Goal: Task Accomplishment & Management: Manage account settings

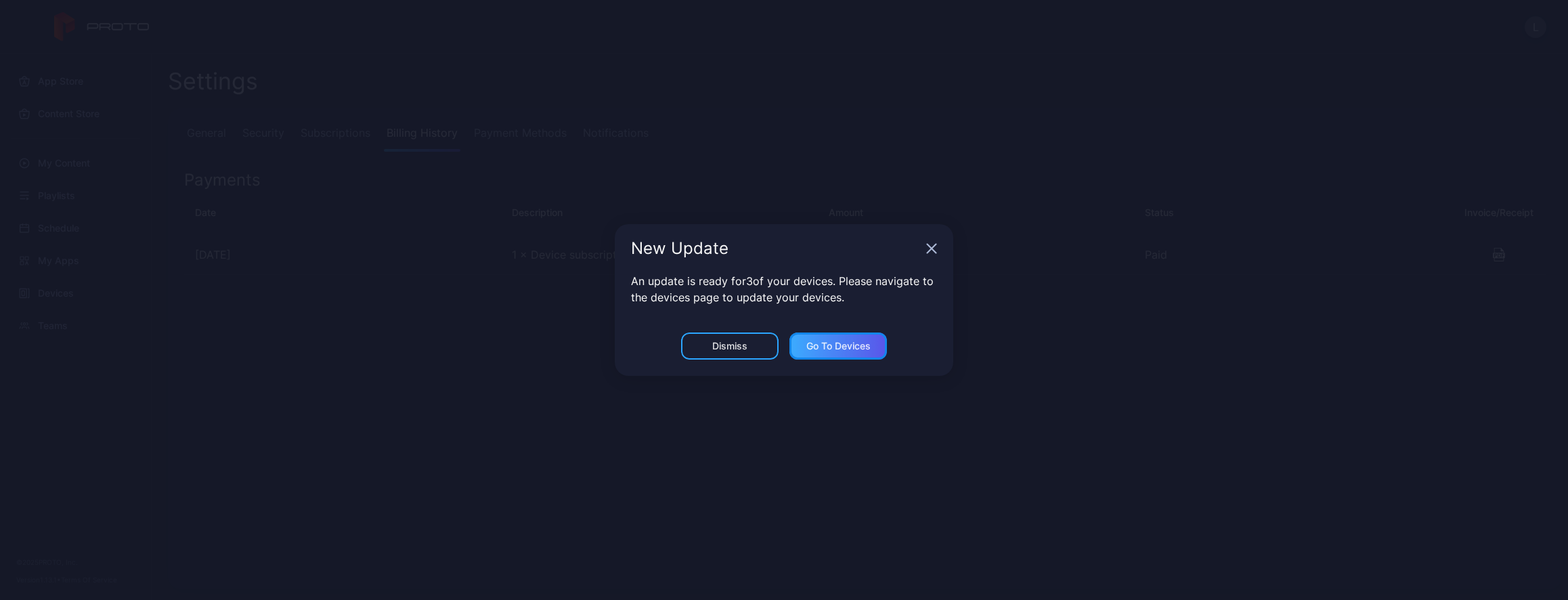
click at [829, 341] on div "Go to devices" at bounding box center [838, 346] width 65 height 11
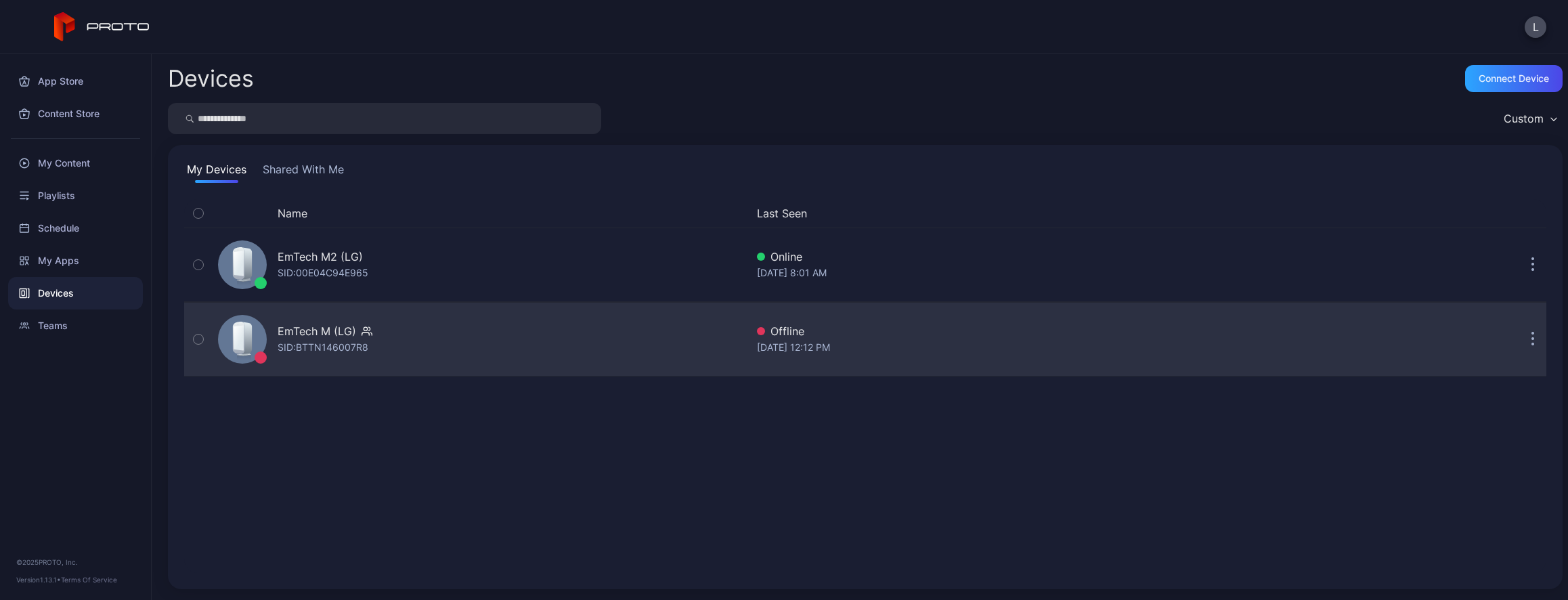
click at [456, 367] on div "EmTech M (LG) SID: BTTN146007R8" at bounding box center [479, 339] width 534 height 68
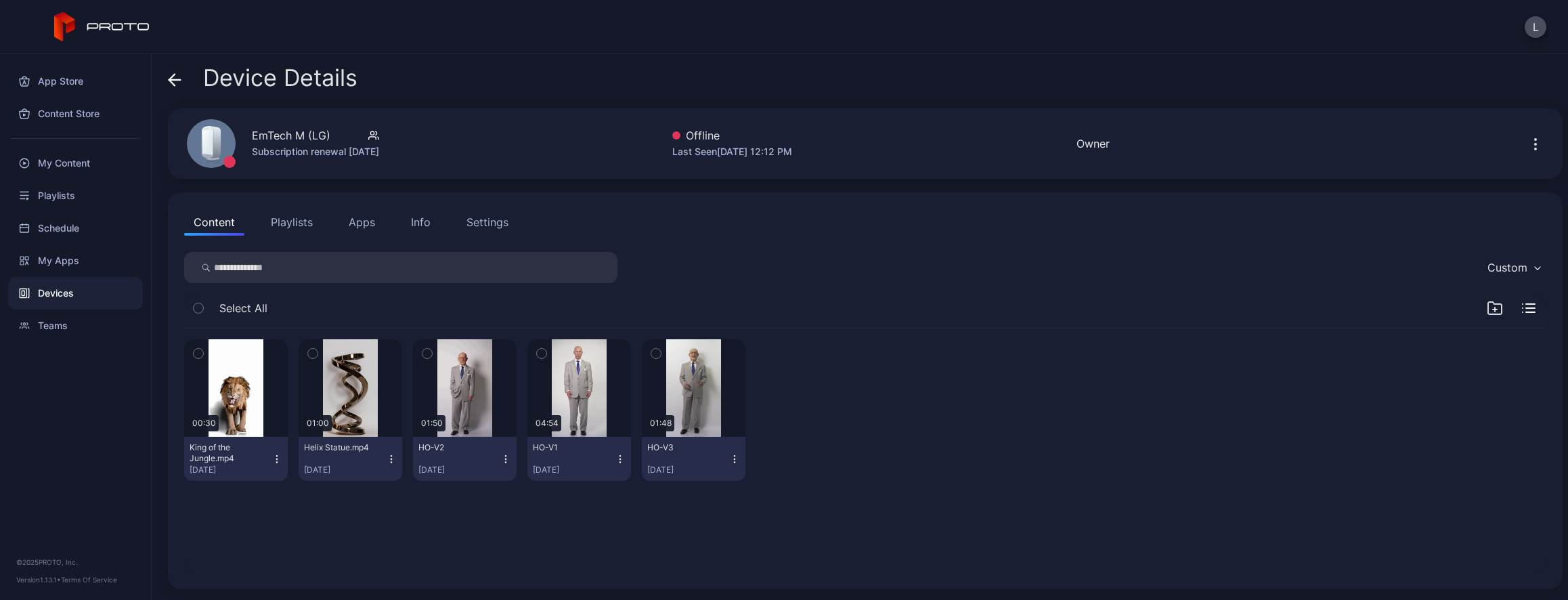
click at [64, 296] on div "Devices" at bounding box center [75, 293] width 135 height 33
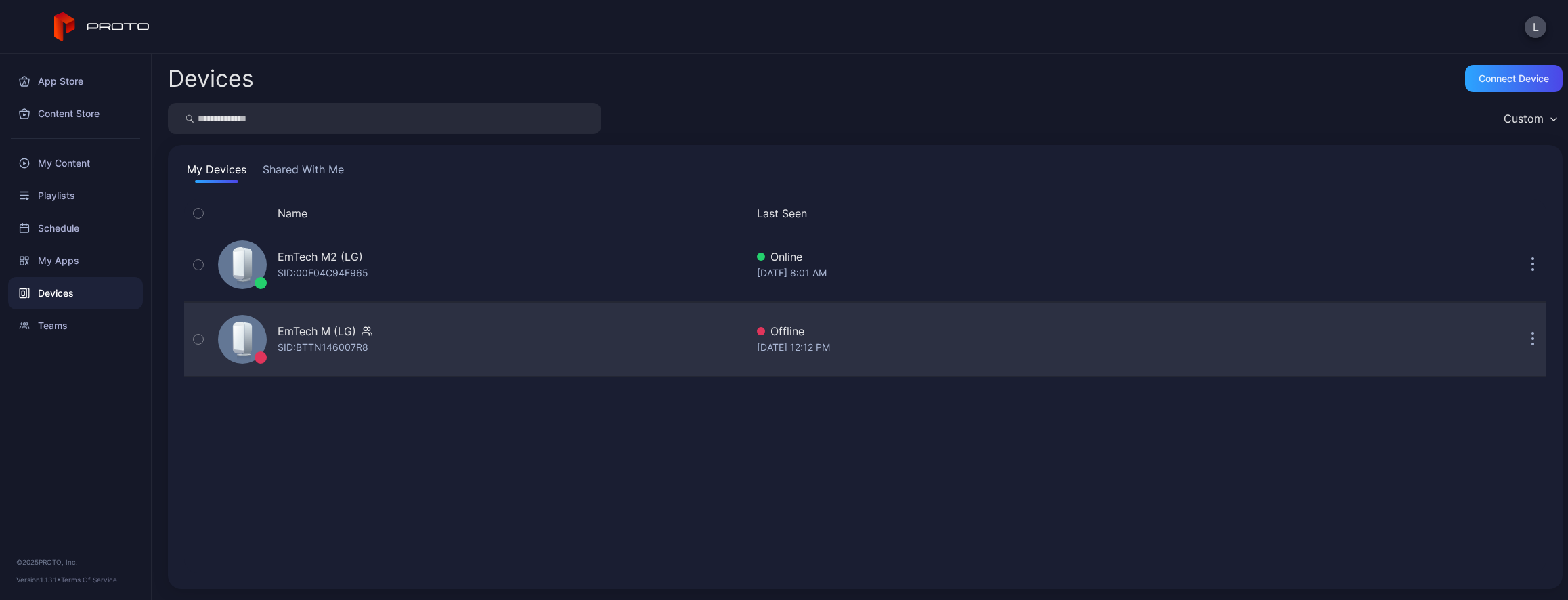
click at [591, 346] on div "EmTech M (LG) SID: BTTN146007R8" at bounding box center [479, 339] width 534 height 68
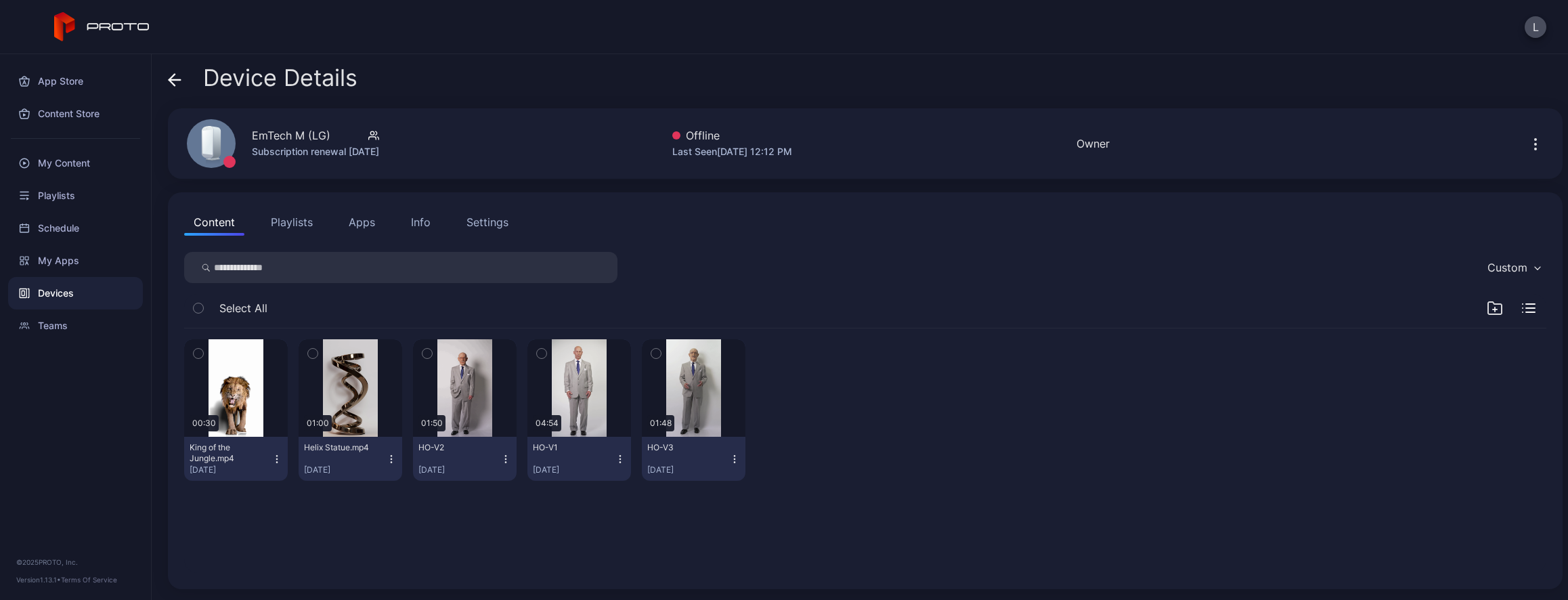
click at [170, 72] on span at bounding box center [174, 78] width 13 height 26
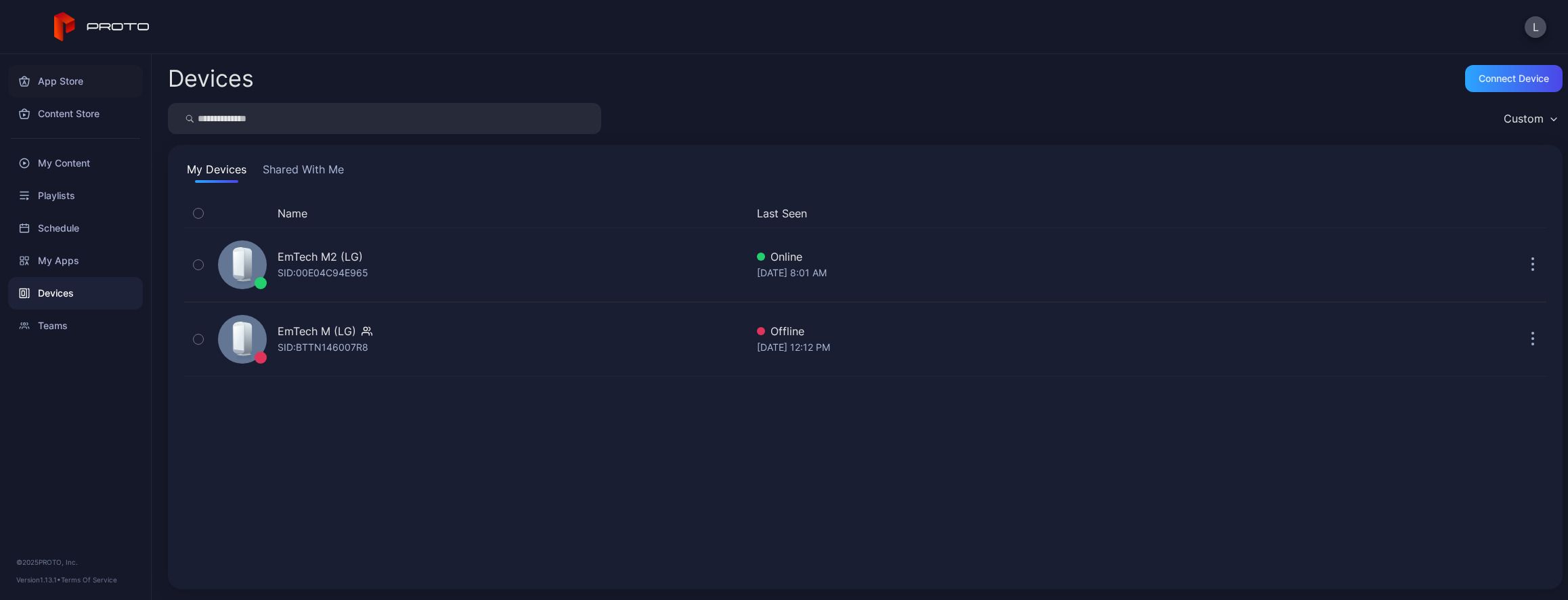
click at [75, 89] on div "App Store" at bounding box center [75, 82] width 135 height 33
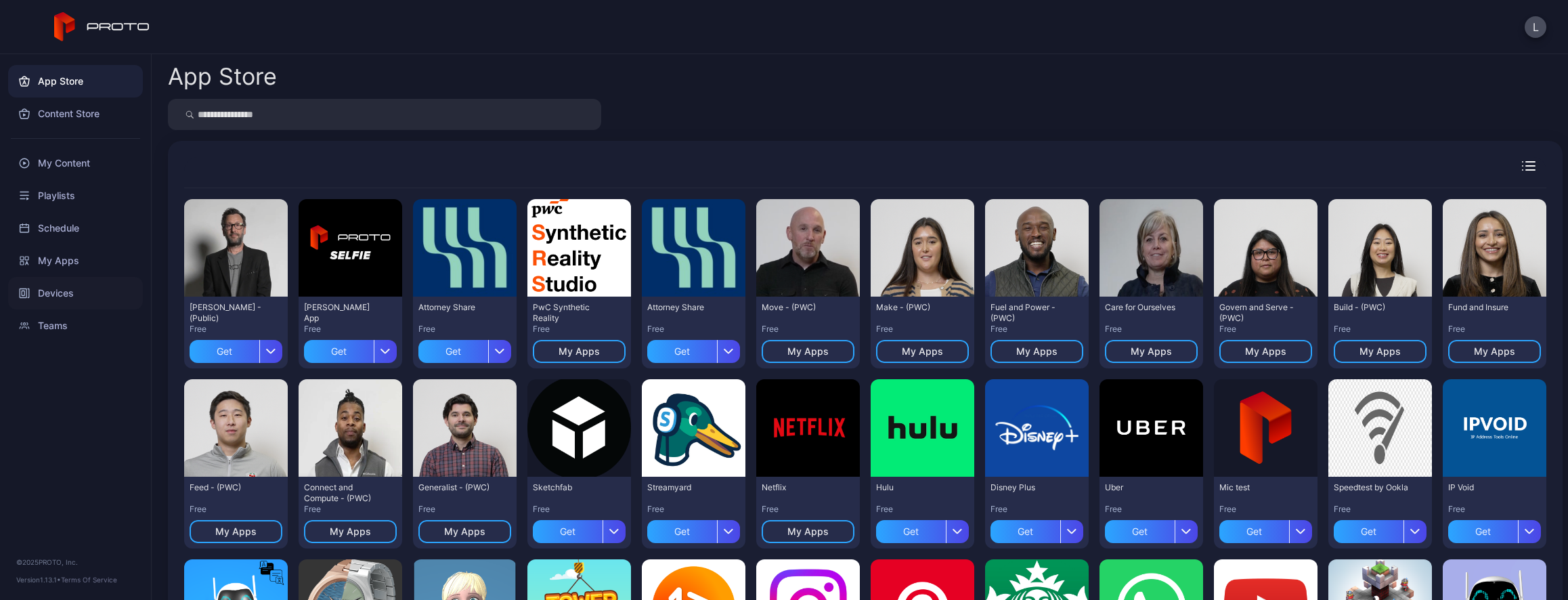
click at [82, 284] on div "Devices" at bounding box center [75, 293] width 135 height 33
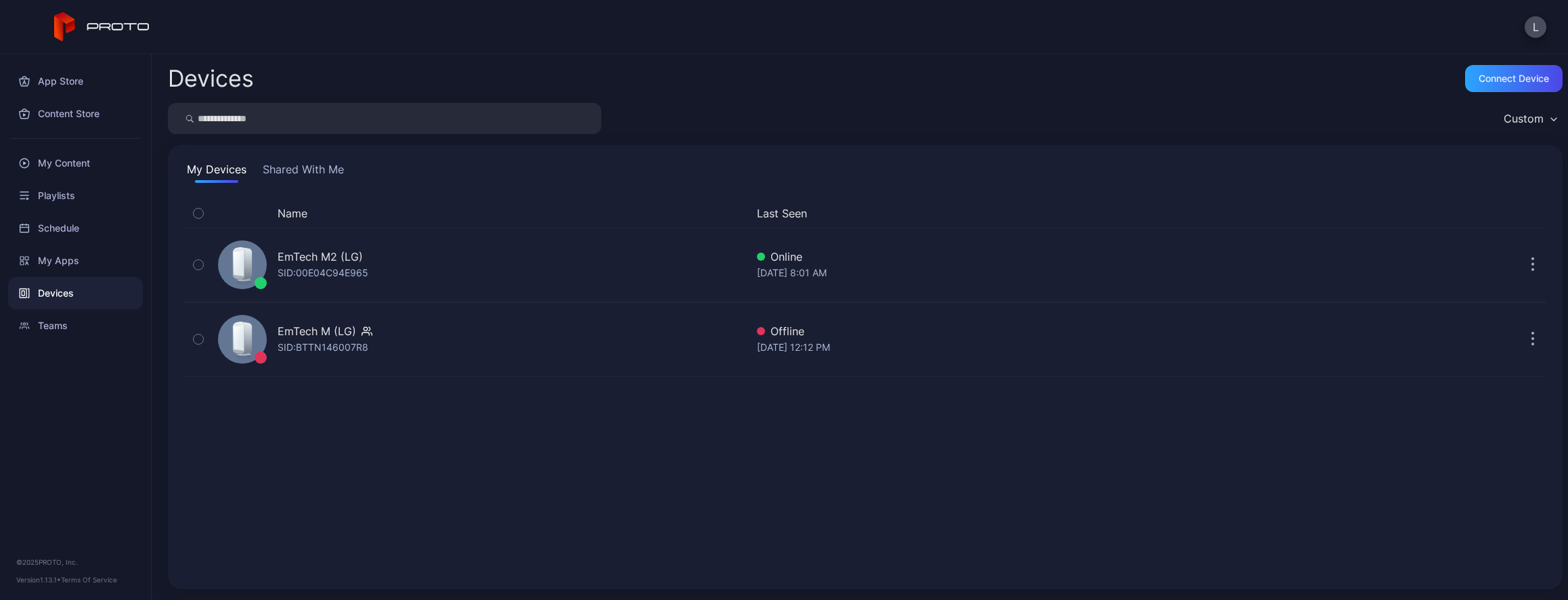
click at [313, 167] on button "Shared With Me" at bounding box center [303, 172] width 86 height 22
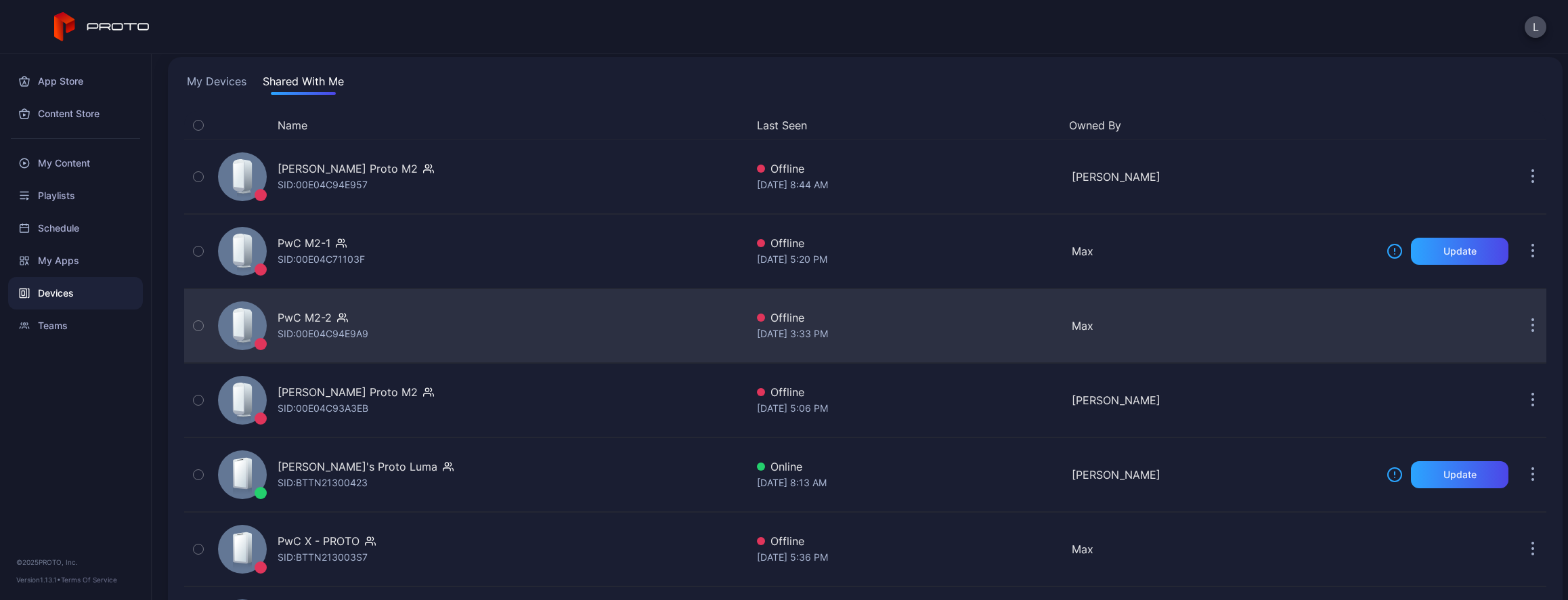
scroll to position [176, 0]
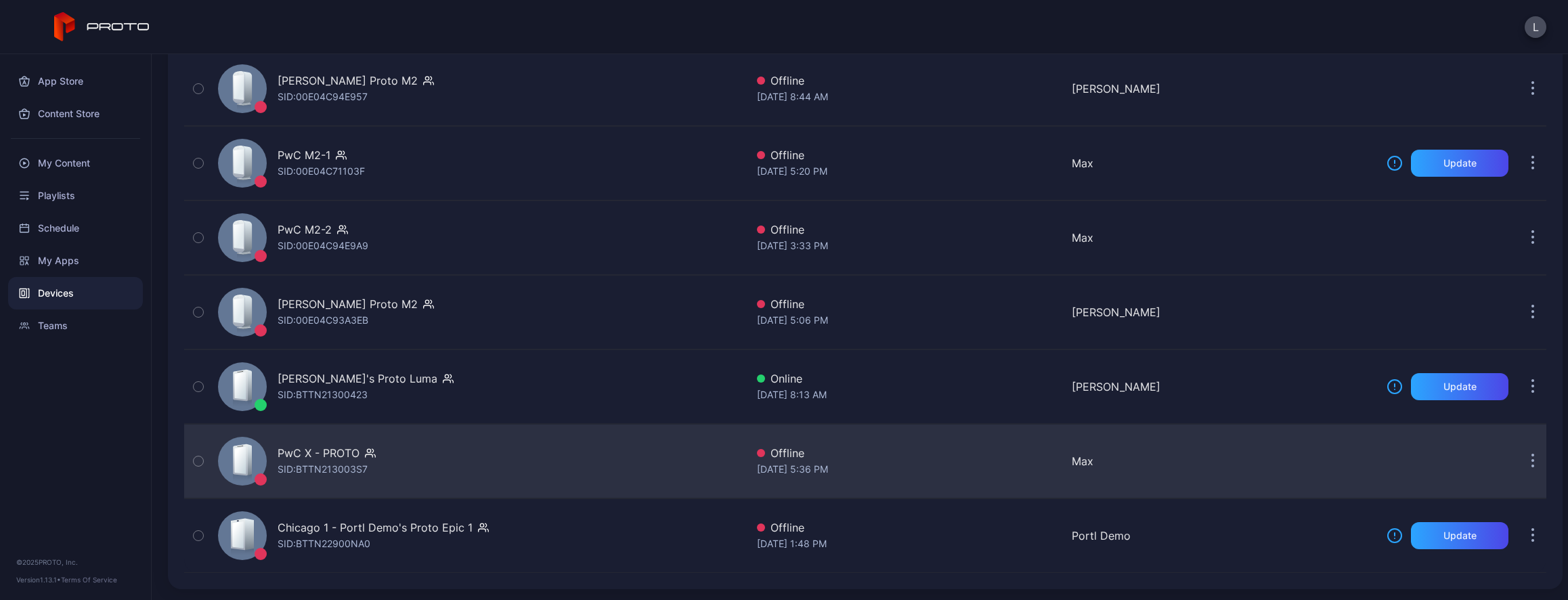
click at [365, 479] on div "PwC X - PROTO SID: BTTN213003S7" at bounding box center [479, 461] width 534 height 68
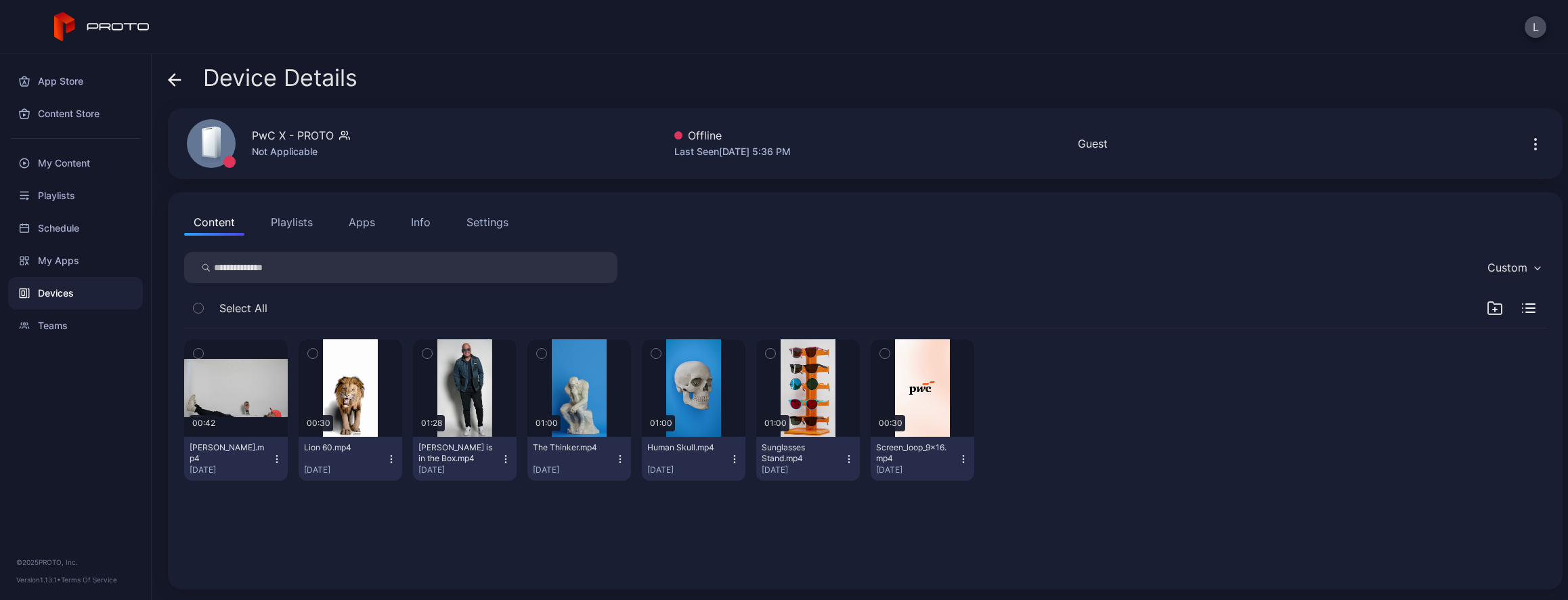
click at [447, 226] on div "Content Playlists Apps Info Settings" at bounding box center [865, 222] width 1363 height 27
click at [426, 226] on div "Info" at bounding box center [420, 222] width 19 height 16
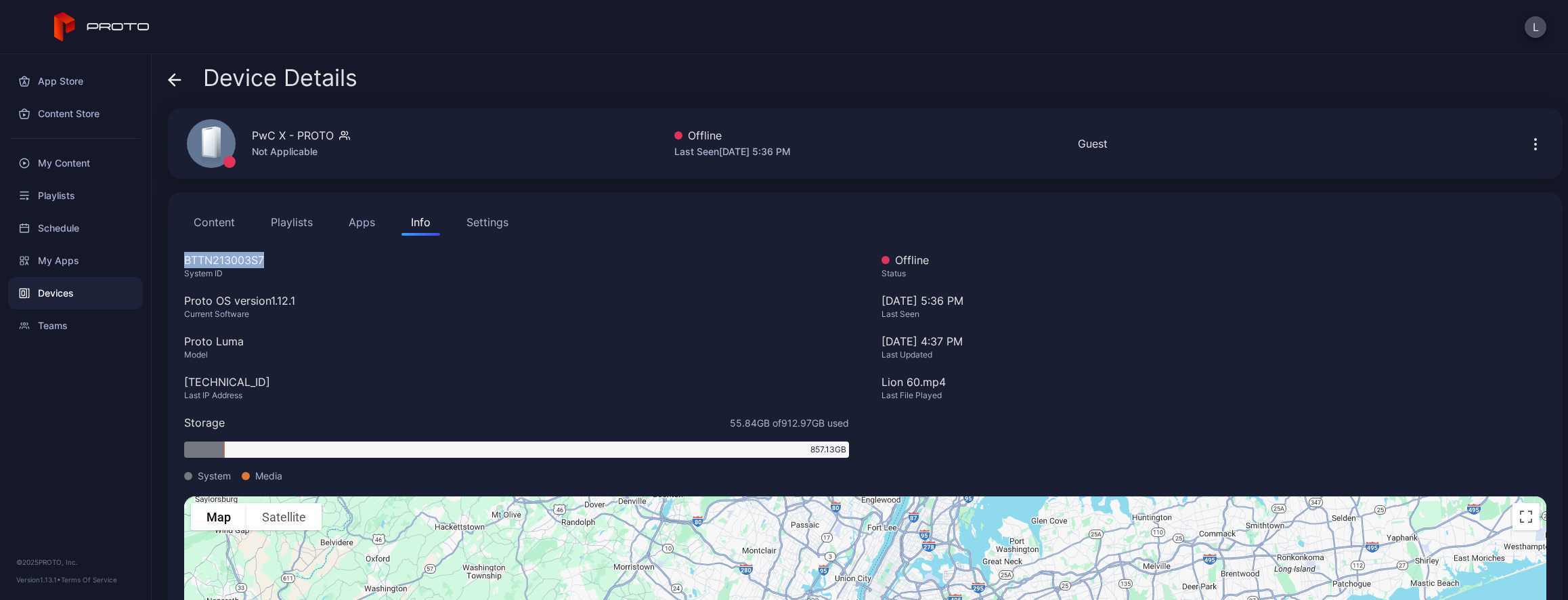
drag, startPoint x: 274, startPoint y: 261, endPoint x: 185, endPoint y: 258, distance: 89.1
click at [185, 258] on div "BTTN213003S7" at bounding box center [517, 260] width 665 height 16
copy div "BTTN213003S7"
click at [481, 226] on div "Settings" at bounding box center [488, 222] width 42 height 16
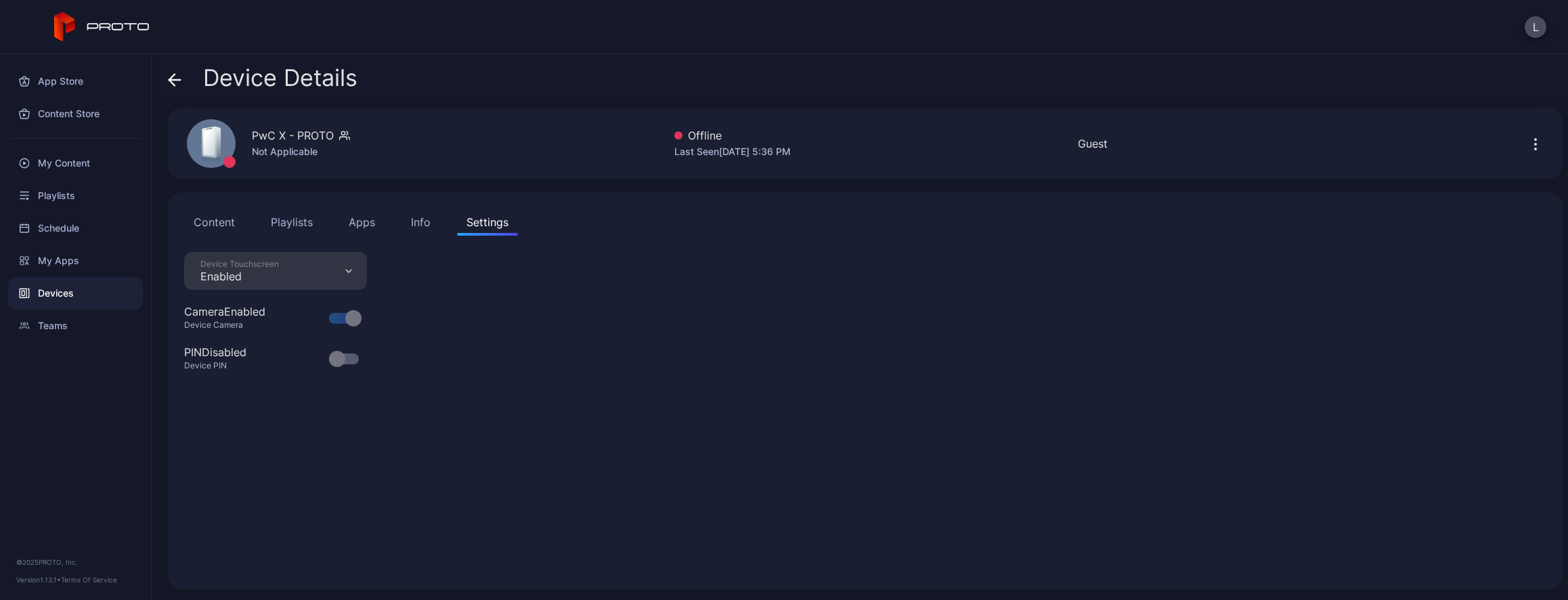
click at [437, 225] on button "Info" at bounding box center [421, 222] width 39 height 27
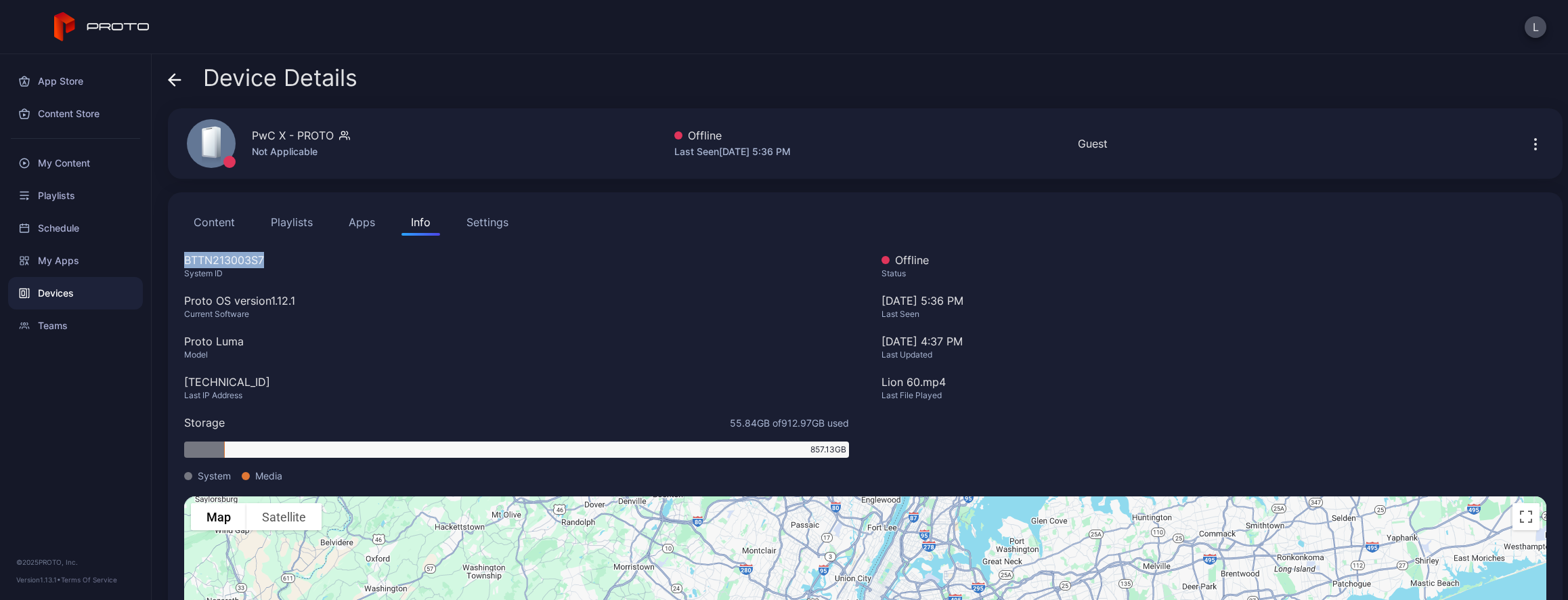
drag, startPoint x: 257, startPoint y: 261, endPoint x: 182, endPoint y: 258, distance: 75.1
click at [182, 258] on div "Content Playlists Apps Info Settings BTTN213003S7 System ID Proto OS version 1.…" at bounding box center [865, 473] width 1394 height 563
copy div "BTTN213003S7"
click at [172, 78] on icon at bounding box center [172, 79] width 5 height 12
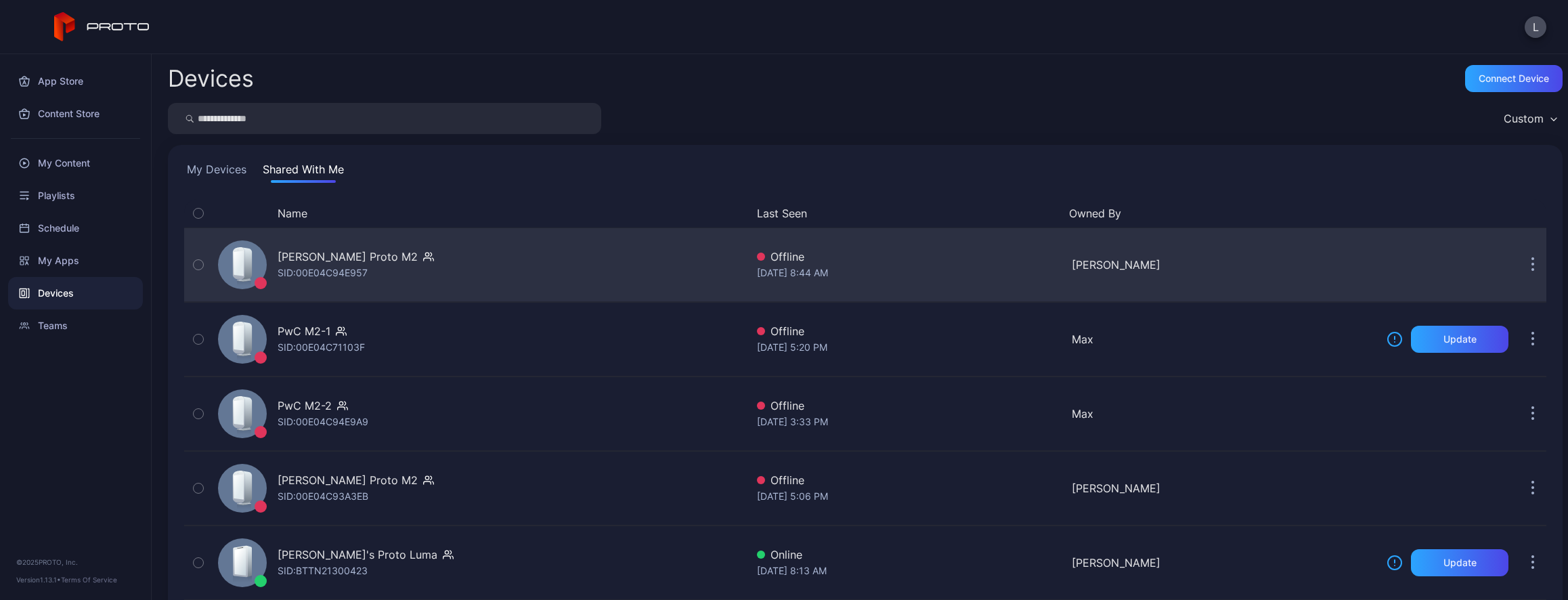
click at [628, 265] on div "[PERSON_NAME] Proto M2 SID: 00E04C94E957" at bounding box center [479, 265] width 534 height 68
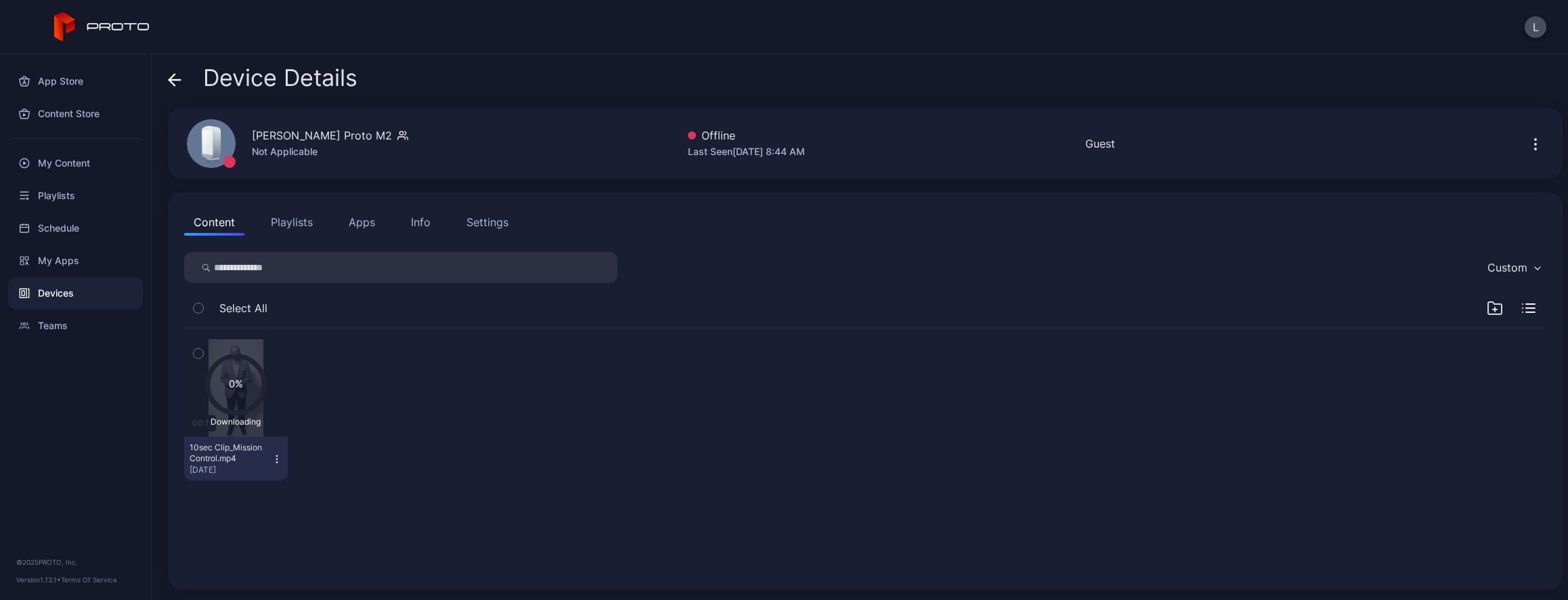
click at [425, 222] on div "Info" at bounding box center [420, 222] width 19 height 16
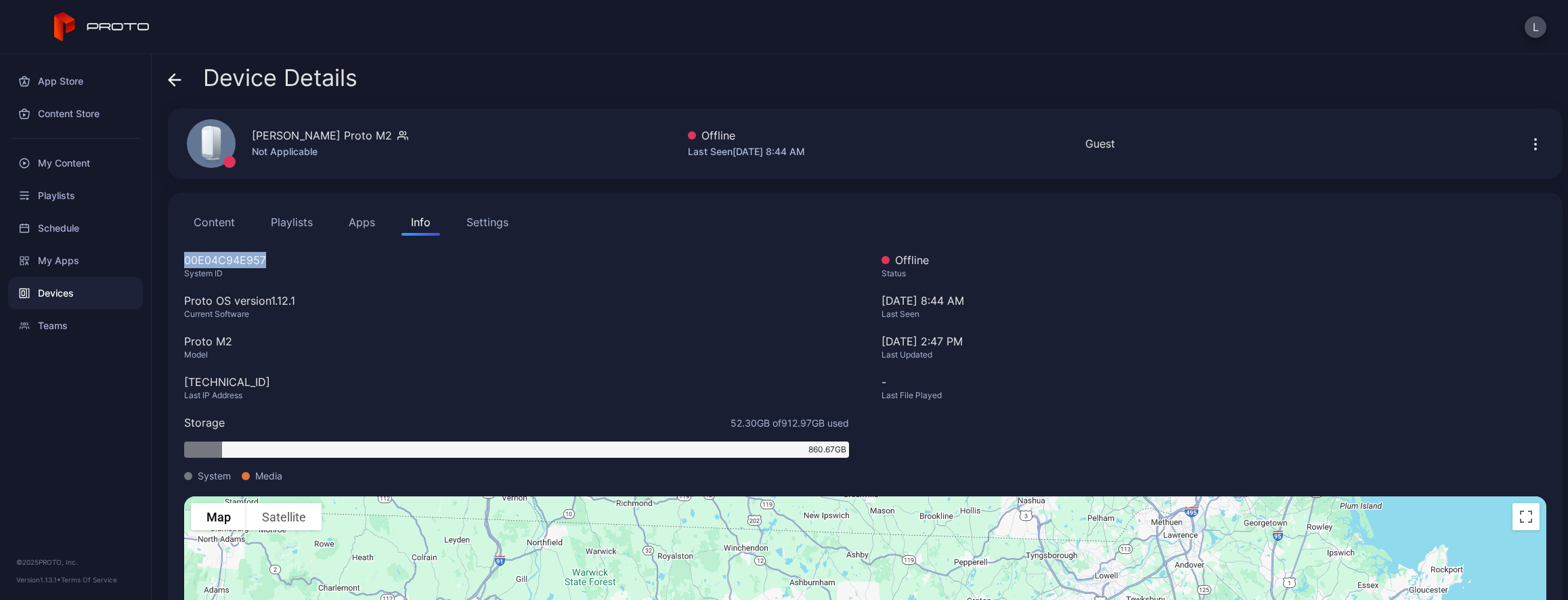
drag, startPoint x: 246, startPoint y: 258, endPoint x: 180, endPoint y: 258, distance: 66.0
click at [180, 258] on div "Content Playlists Apps Info Settings 00E04C94E957 System ID Proto OS version 1.…" at bounding box center [865, 473] width 1394 height 563
copy div "00E04C94E957"
drag, startPoint x: 408, startPoint y: 138, endPoint x: 253, endPoint y: 136, distance: 155.0
click at [258, 136] on div "[PERSON_NAME] Proto M2" at bounding box center [330, 135] width 156 height 16
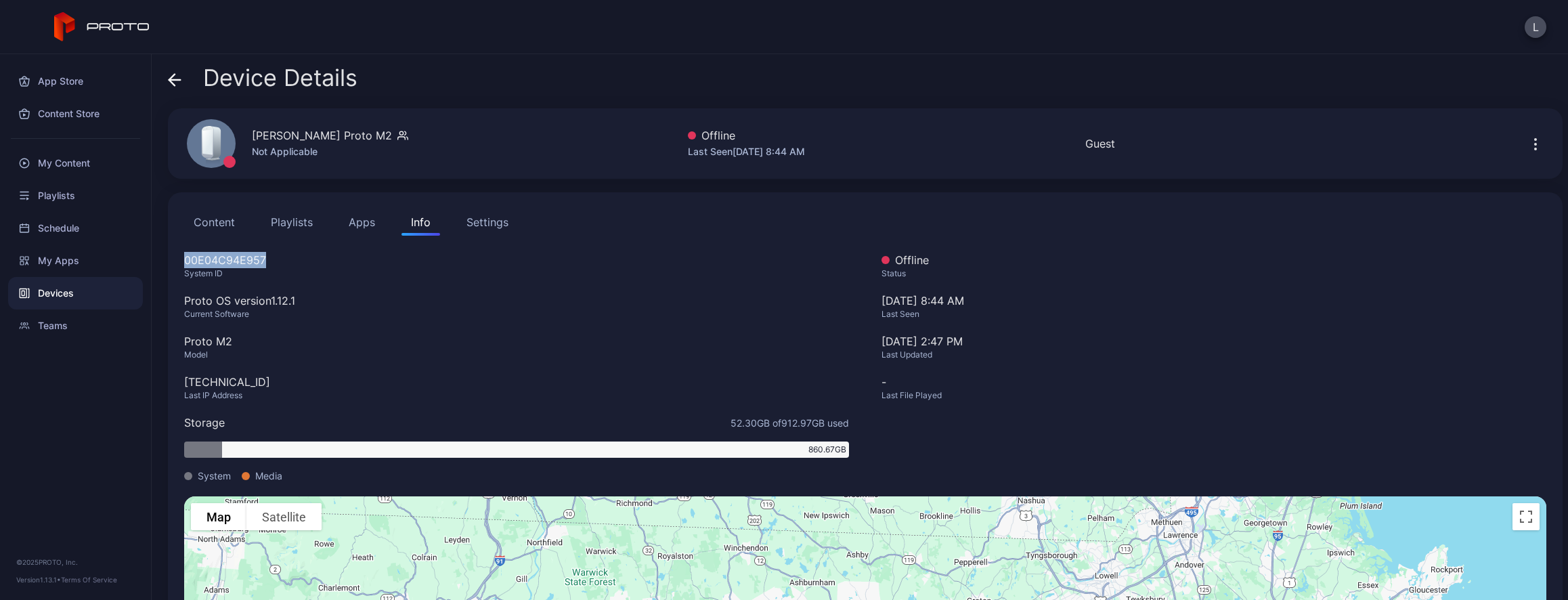
drag, startPoint x: 253, startPoint y: 136, endPoint x: 402, endPoint y: 129, distance: 149.2
click at [392, 129] on div "[PERSON_NAME] Proto M2" at bounding box center [322, 135] width 140 height 16
copy div "[PERSON_NAME] Proto M2"
click at [176, 77] on icon at bounding box center [174, 79] width 13 height 13
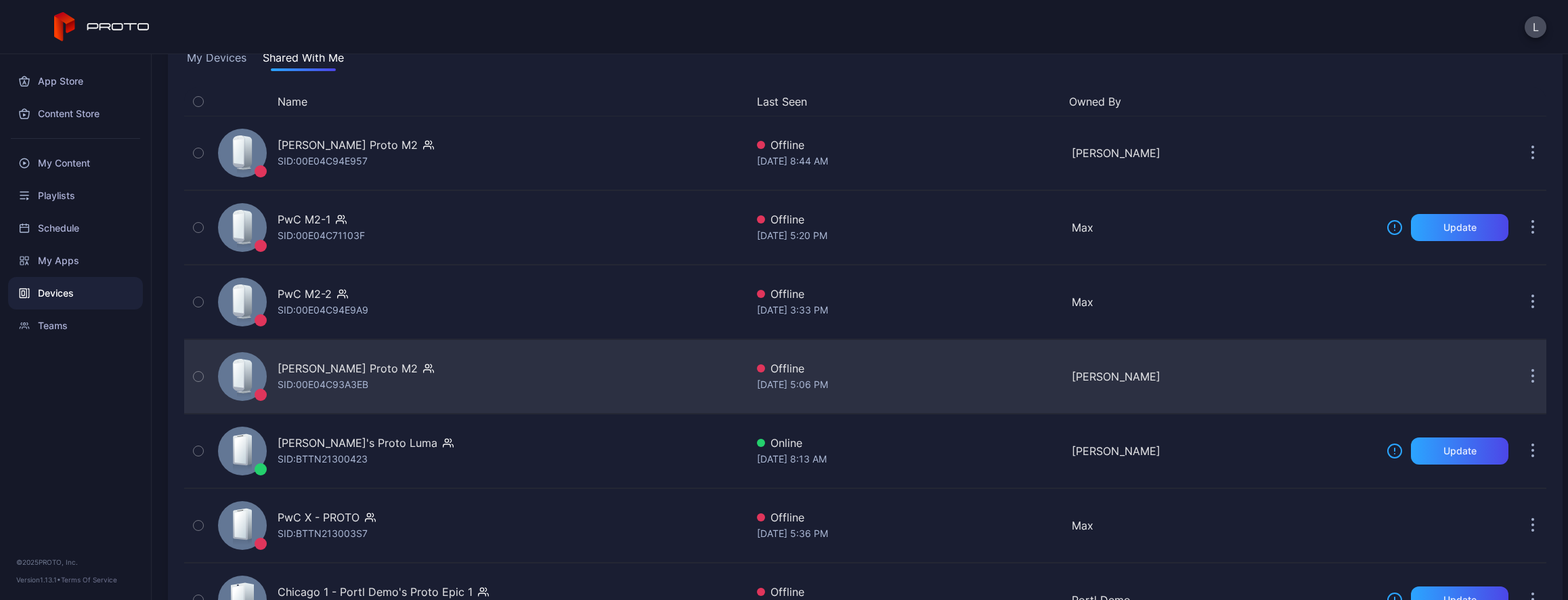
scroll to position [135, 0]
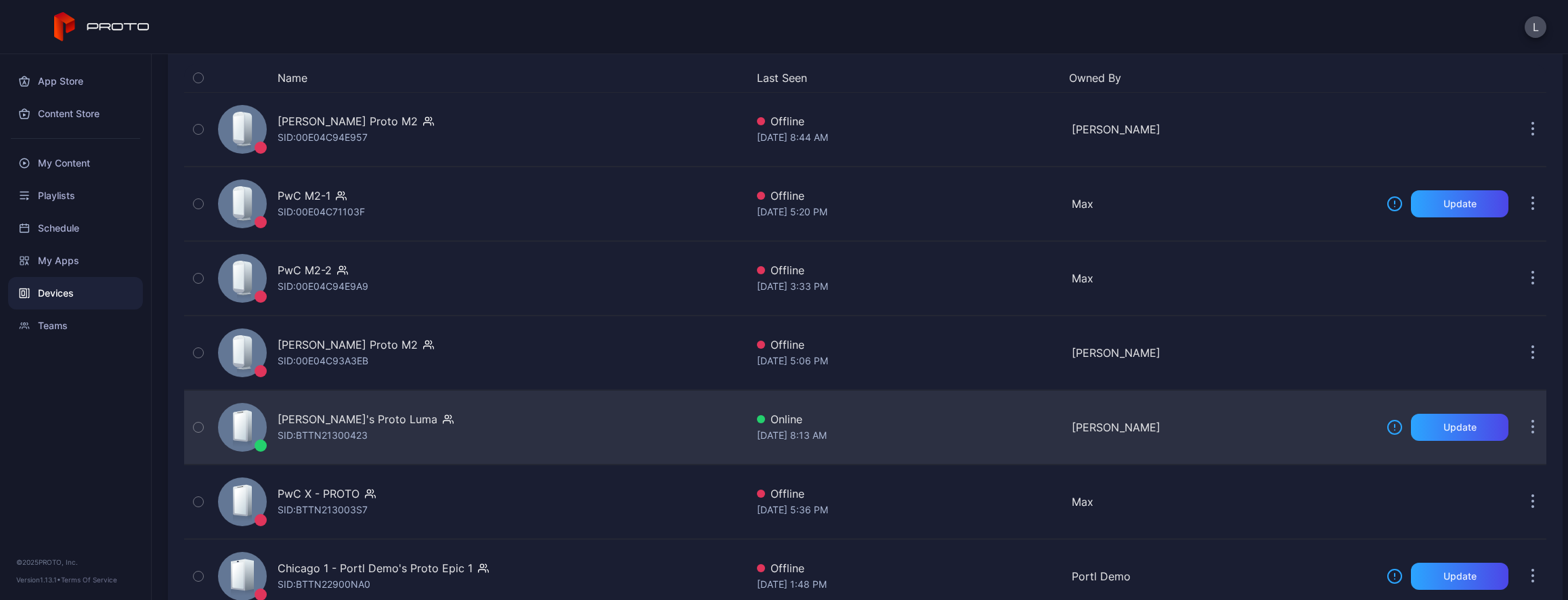
click at [477, 425] on div "[PERSON_NAME]'s Proto [PERSON_NAME]: BTTN21300423" at bounding box center [479, 427] width 534 height 68
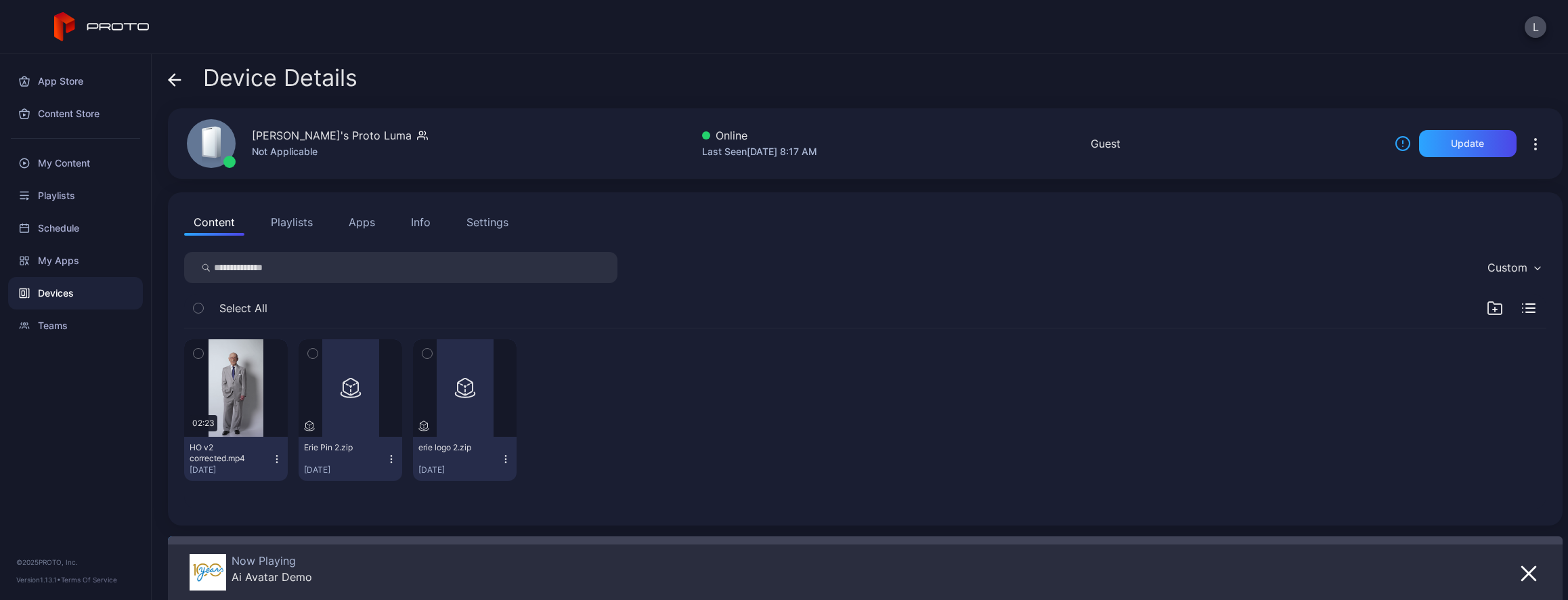
click at [416, 224] on div "Info" at bounding box center [420, 222] width 19 height 16
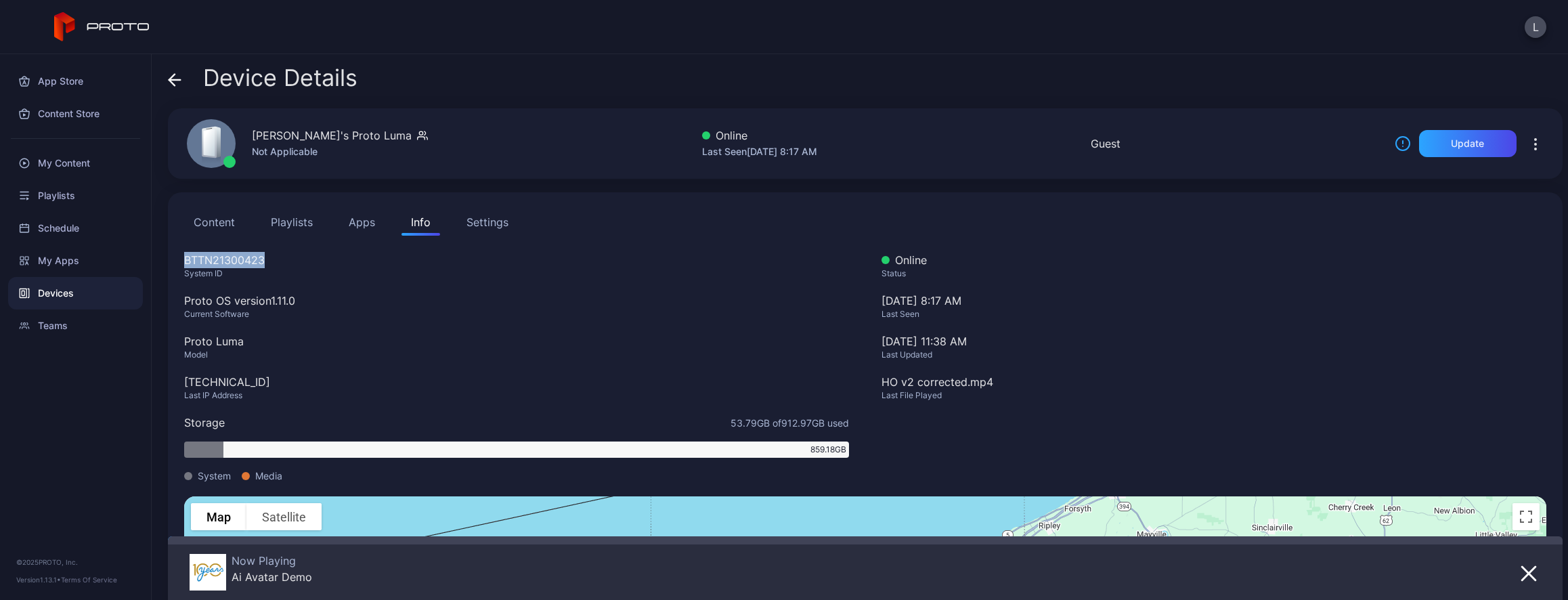
drag, startPoint x: 264, startPoint y: 258, endPoint x: 185, endPoint y: 258, distance: 79.0
click at [185, 258] on div "BTTN21300423" at bounding box center [517, 260] width 665 height 16
copy div "BTTN21300423"
click at [175, 82] on icon at bounding box center [174, 79] width 13 height 13
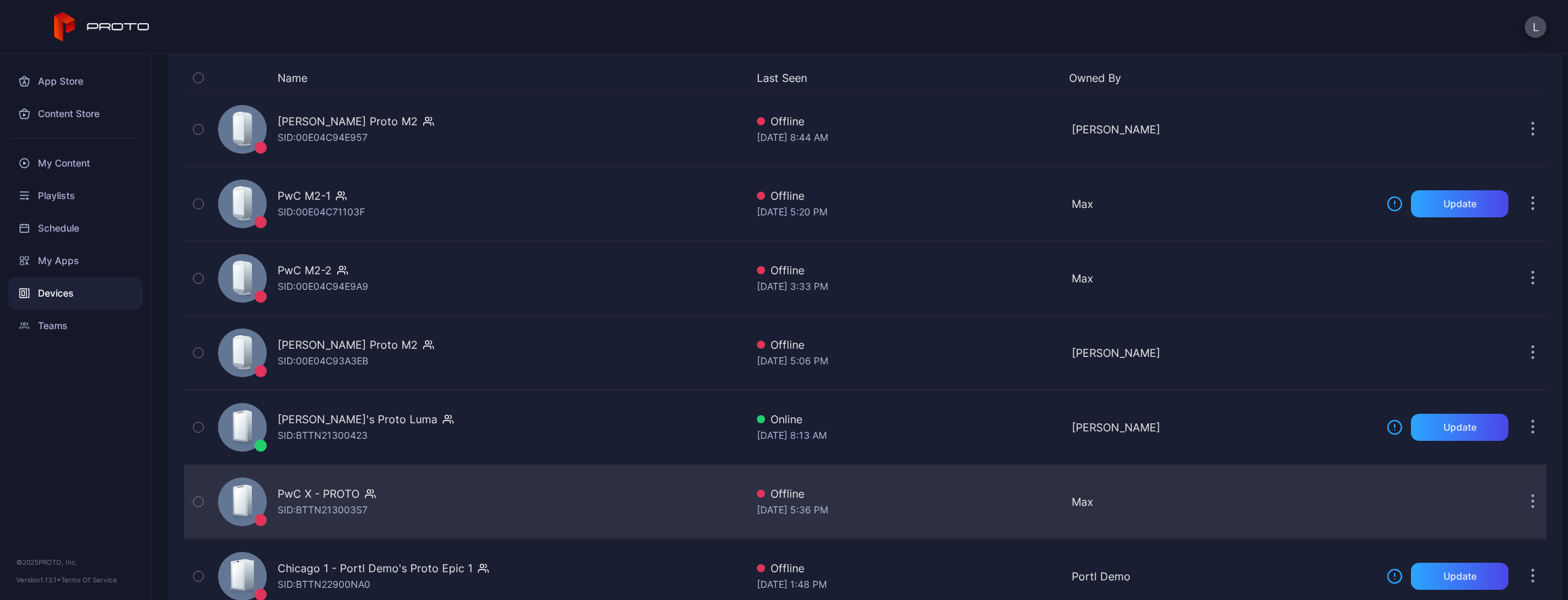
scroll to position [176, 0]
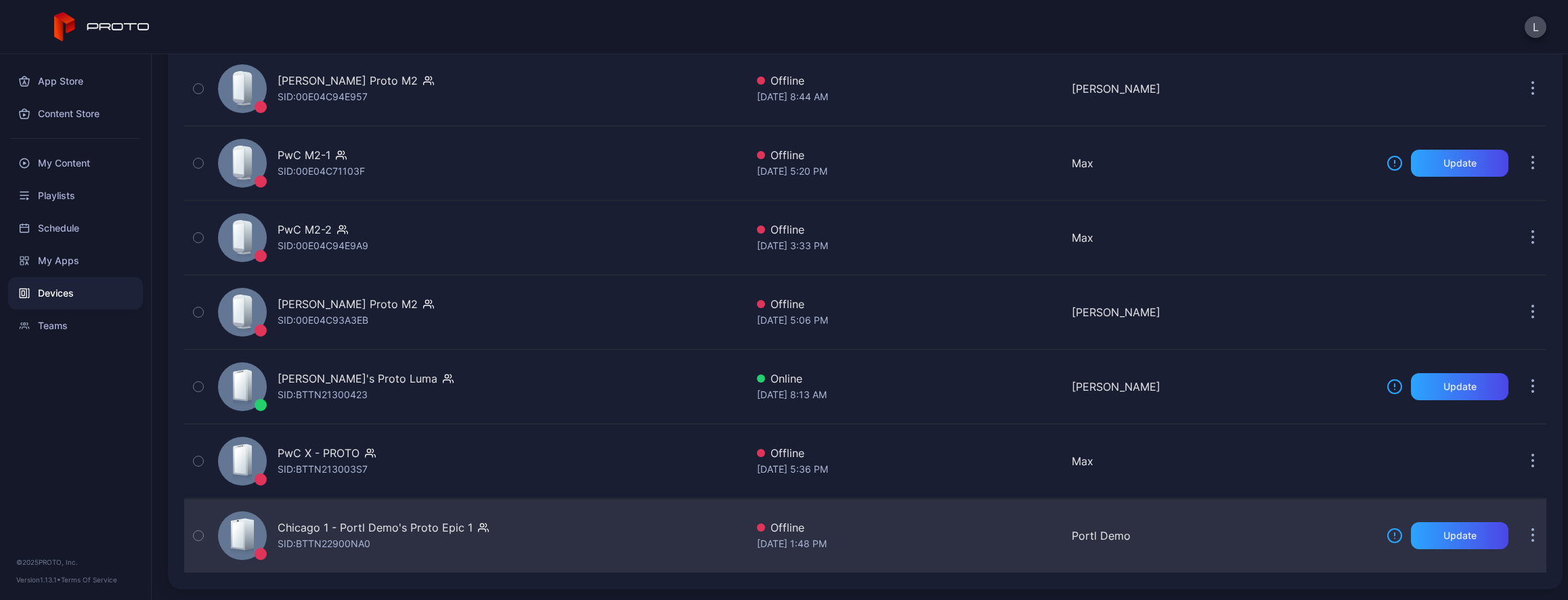
click at [560, 525] on div "Chicago 1 - Portl Demo's Proto Epic 1 SID: BTTN22900NA0" at bounding box center [479, 535] width 534 height 68
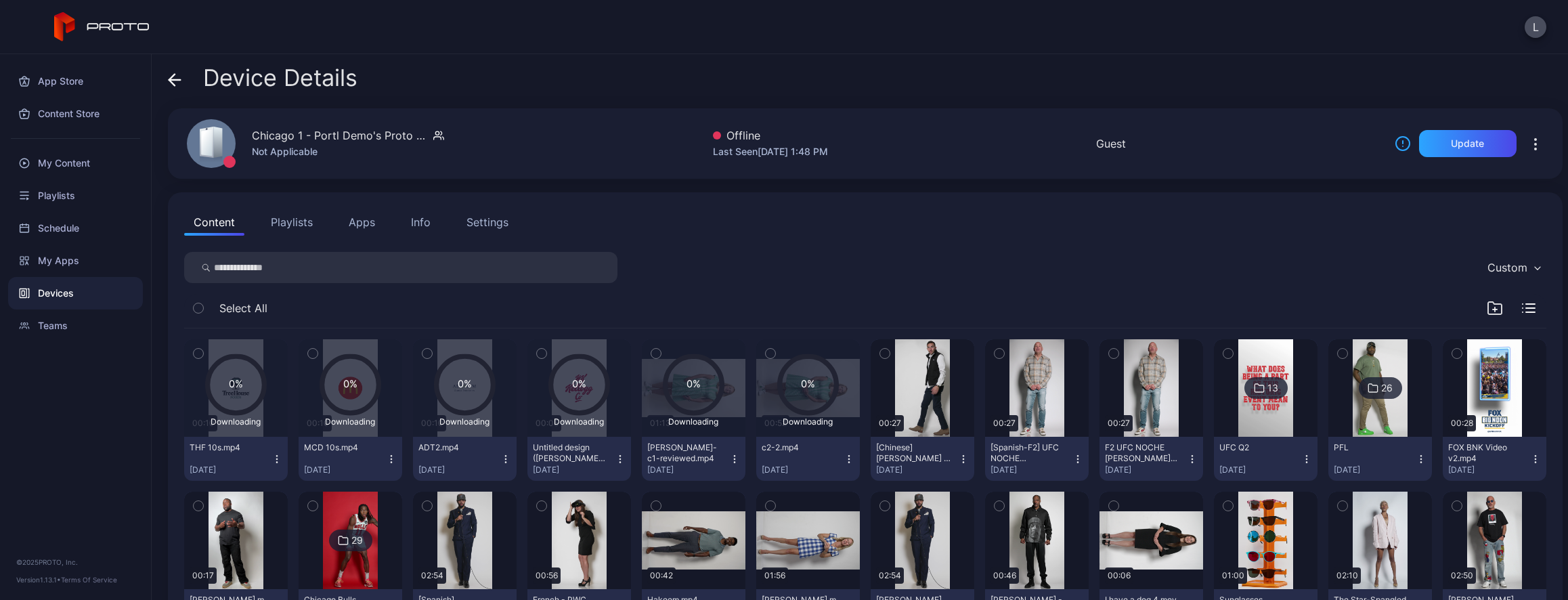
click at [425, 216] on div "Info" at bounding box center [420, 222] width 19 height 16
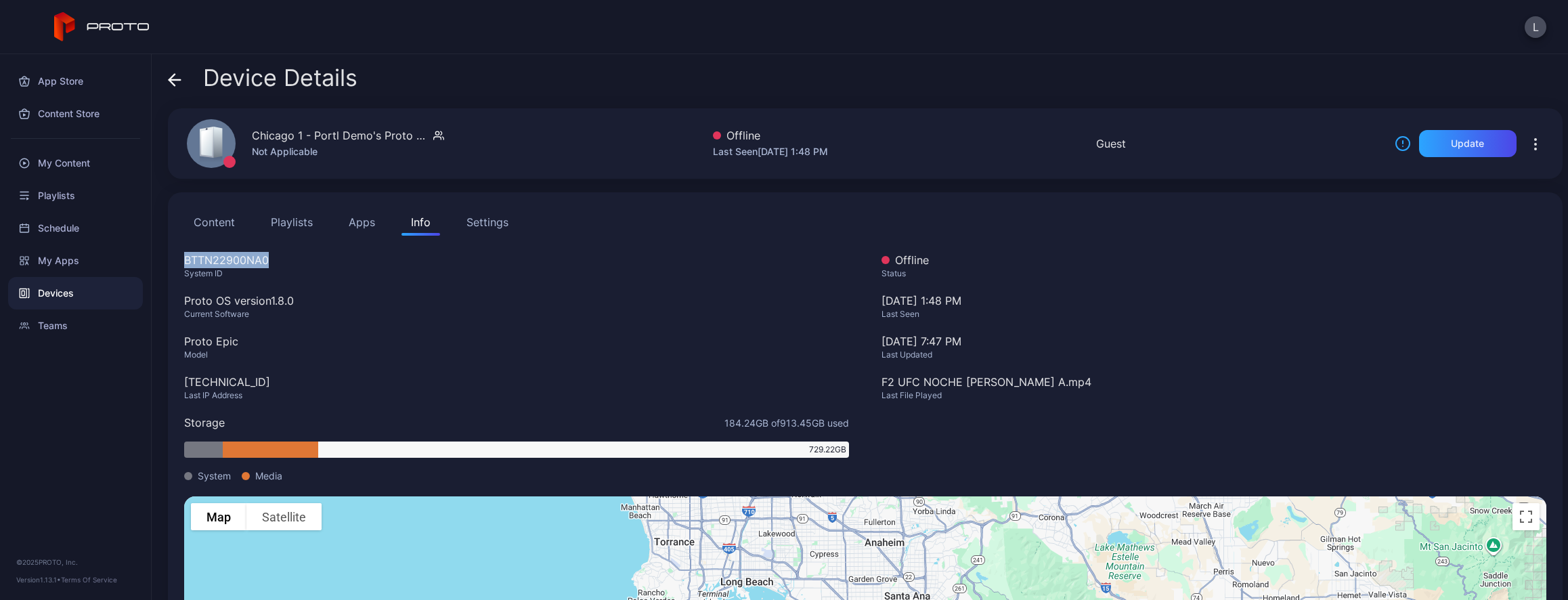
drag, startPoint x: 273, startPoint y: 262, endPoint x: 184, endPoint y: 258, distance: 89.1
click at [184, 258] on div "BTTN22900NA0" at bounding box center [517, 260] width 665 height 16
copy div "BTTN22900NA0"
click at [174, 78] on icon at bounding box center [174, 79] width 13 height 13
